Goal: Task Accomplishment & Management: Manage account settings

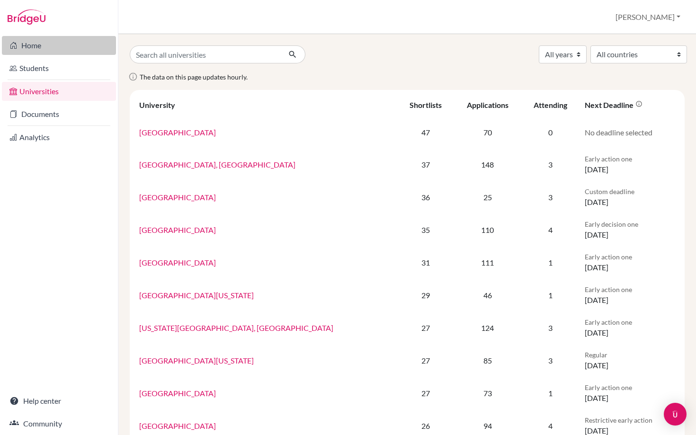
click at [24, 42] on link "Home" at bounding box center [59, 45] width 114 height 19
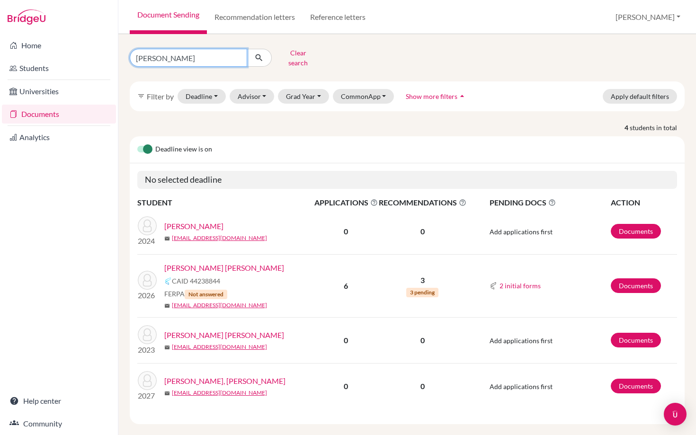
drag, startPoint x: 174, startPoint y: 54, endPoint x: 118, endPoint y: 53, distance: 56.4
click at [118, 53] on div "[PERSON_NAME] Clear search filter_list Filter by Deadline - Select a date range…" at bounding box center [407, 234] width 578 height 401
type input "a"
type input "[PERSON_NAME]"
click button "submit" at bounding box center [259, 58] width 25 height 18
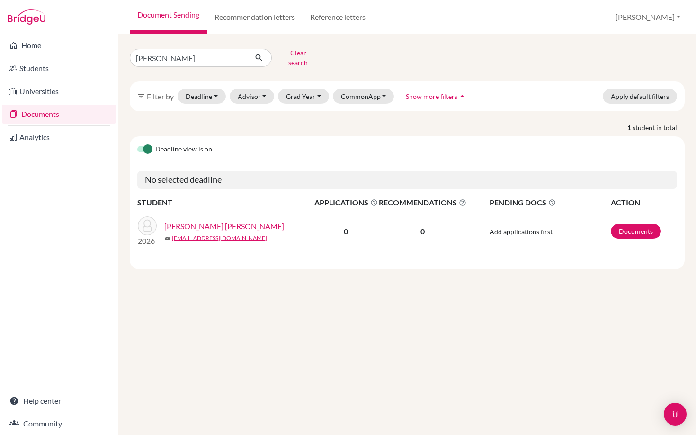
click at [223, 221] on link "[PERSON_NAME] [PERSON_NAME]" at bounding box center [224, 226] width 120 height 11
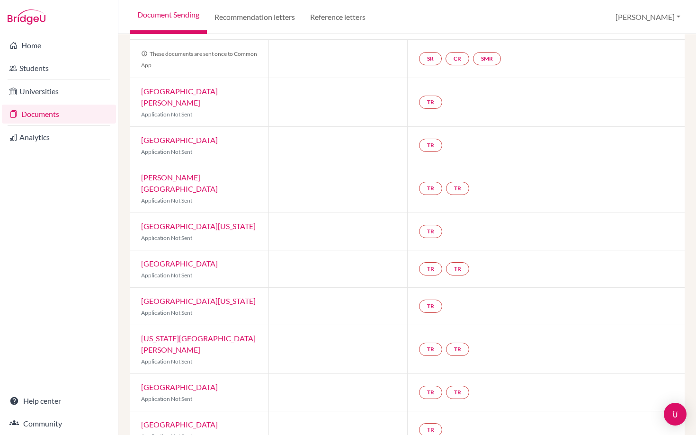
scroll to position [105, 0]
